Goal: Find specific page/section: Find specific page/section

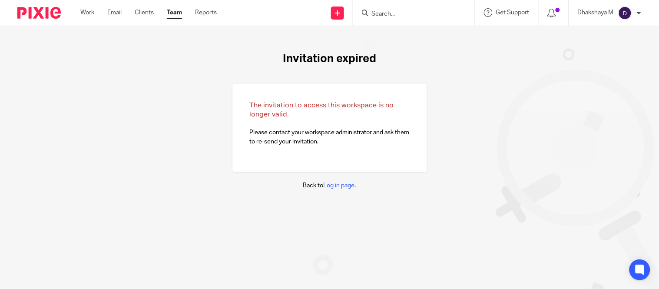
click at [401, 14] on input "Search" at bounding box center [410, 14] width 78 height 8
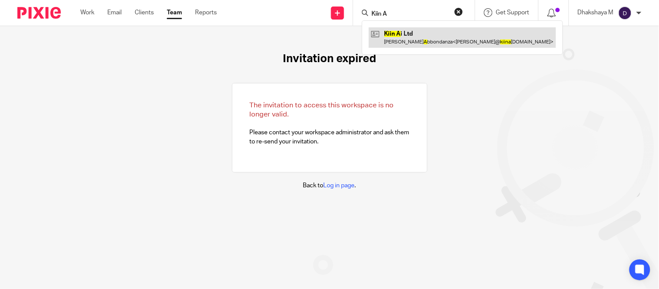
type input "Kiin A"
click at [422, 36] on link at bounding box center [462, 37] width 187 height 20
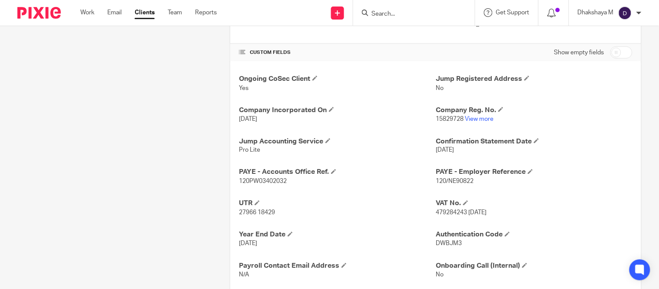
scroll to position [325, 0]
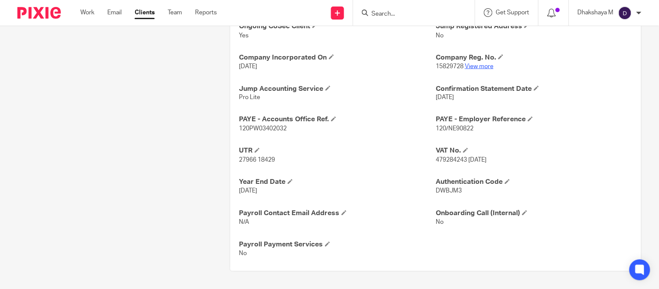
click at [480, 67] on link "View more" at bounding box center [479, 66] width 29 height 6
